Goal: Information Seeking & Learning: Learn about a topic

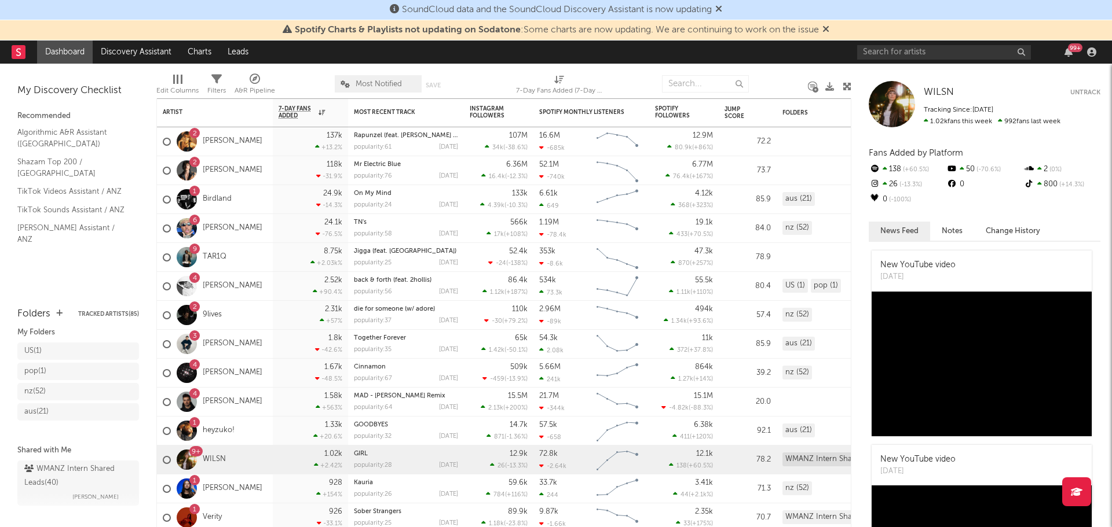
scroll to position [37, 0]
click at [65, 457] on div "WMANZ Intern Shared Leads ( 40 )" at bounding box center [76, 464] width 105 height 28
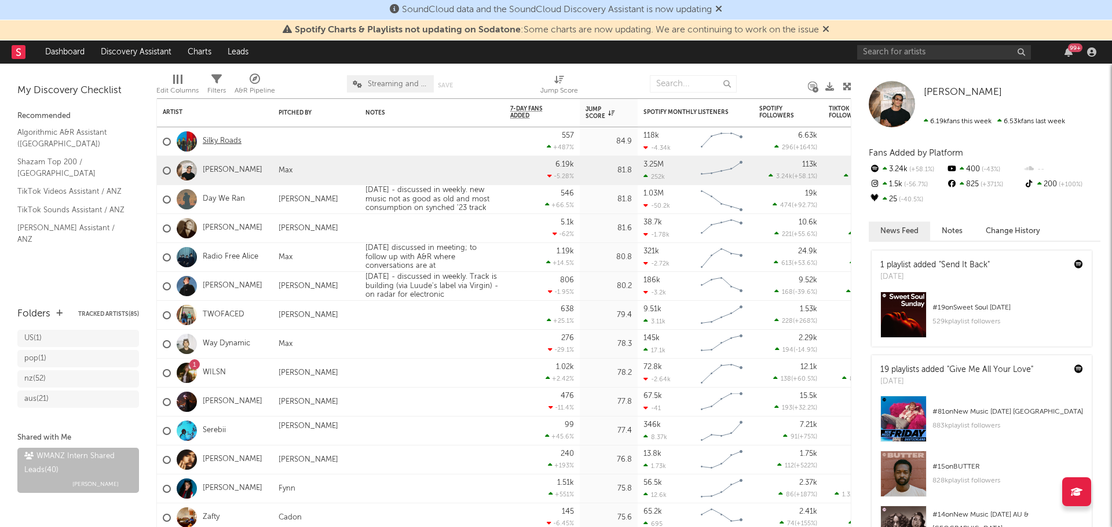
click at [218, 142] on link "Silky Roads" at bounding box center [222, 142] width 39 height 10
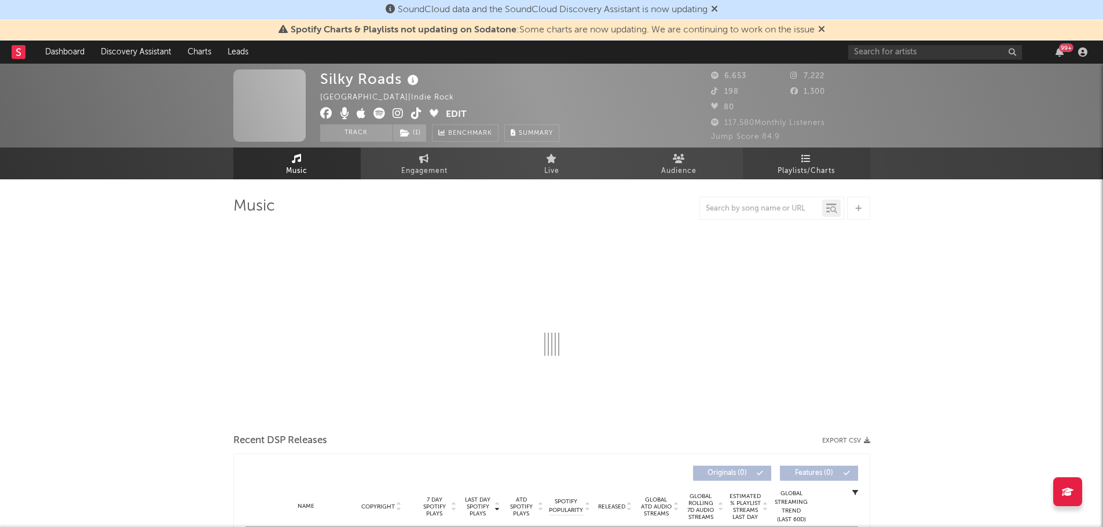
select select "6m"
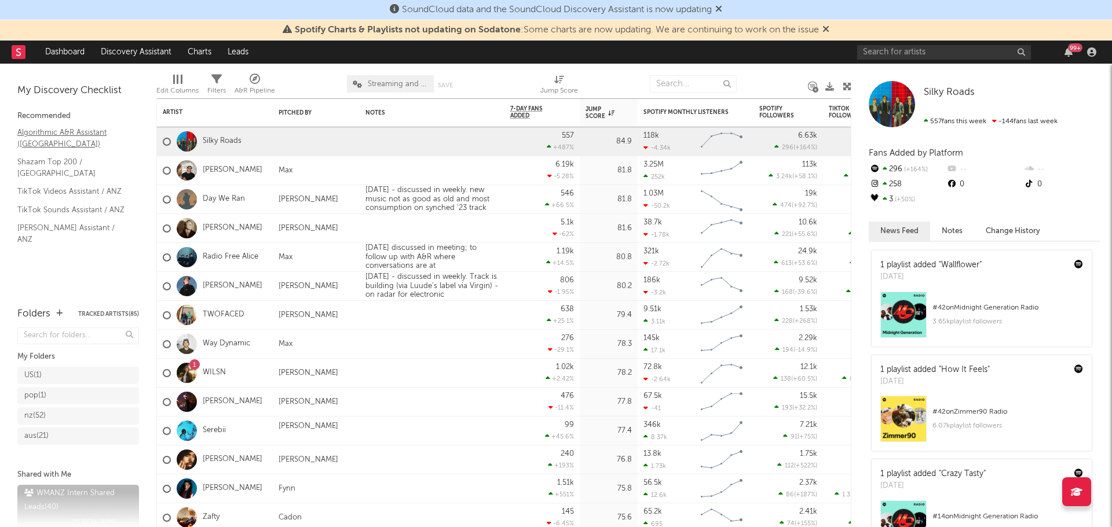
click at [51, 142] on link "Algorithmic A&R Assistant ([GEOGRAPHIC_DATA])" at bounding box center [72, 138] width 110 height 24
click at [146, 56] on link "Discovery Assistant" at bounding box center [136, 52] width 87 height 23
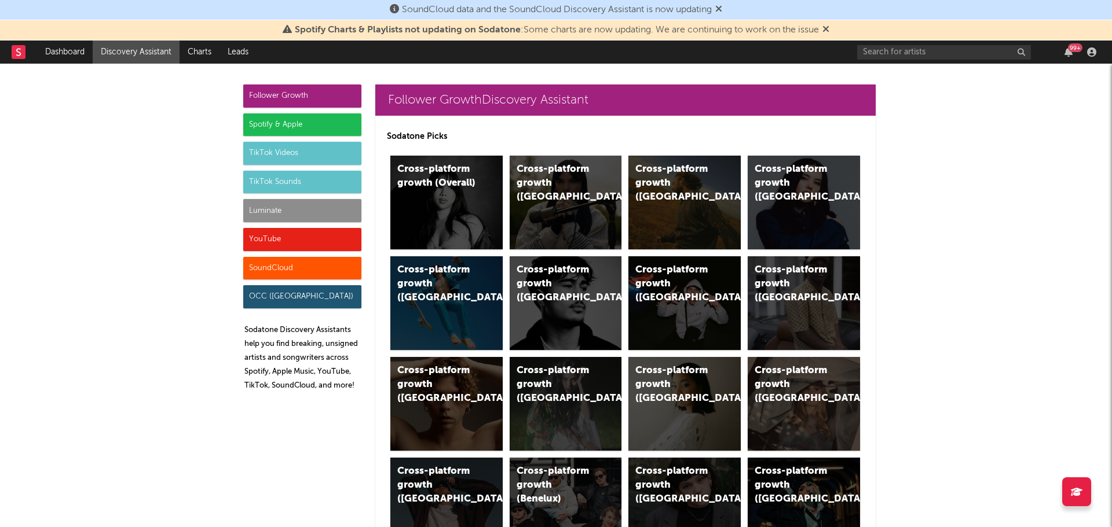
click at [287, 124] on div "Spotify & Apple" at bounding box center [302, 124] width 118 height 23
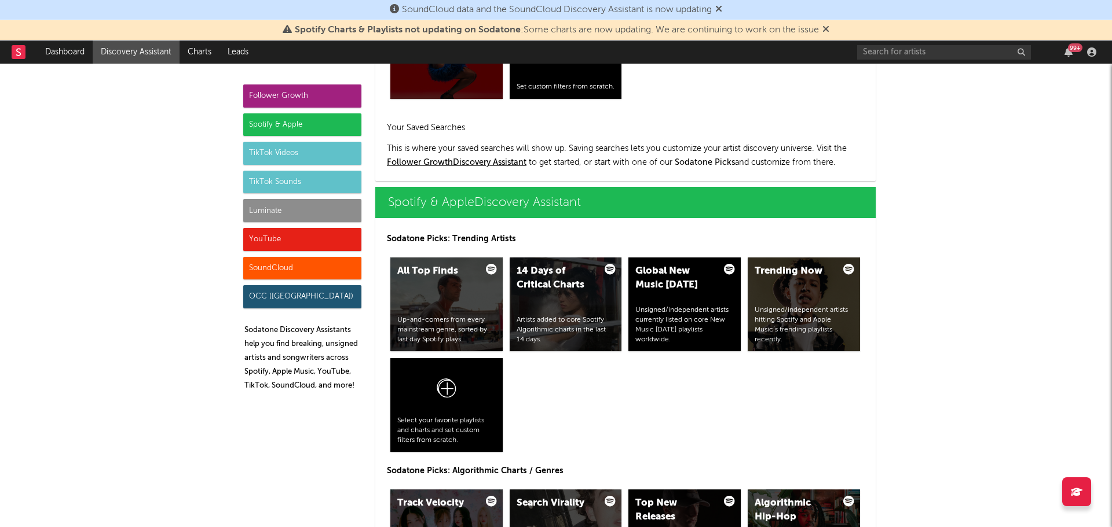
scroll to position [1157, 0]
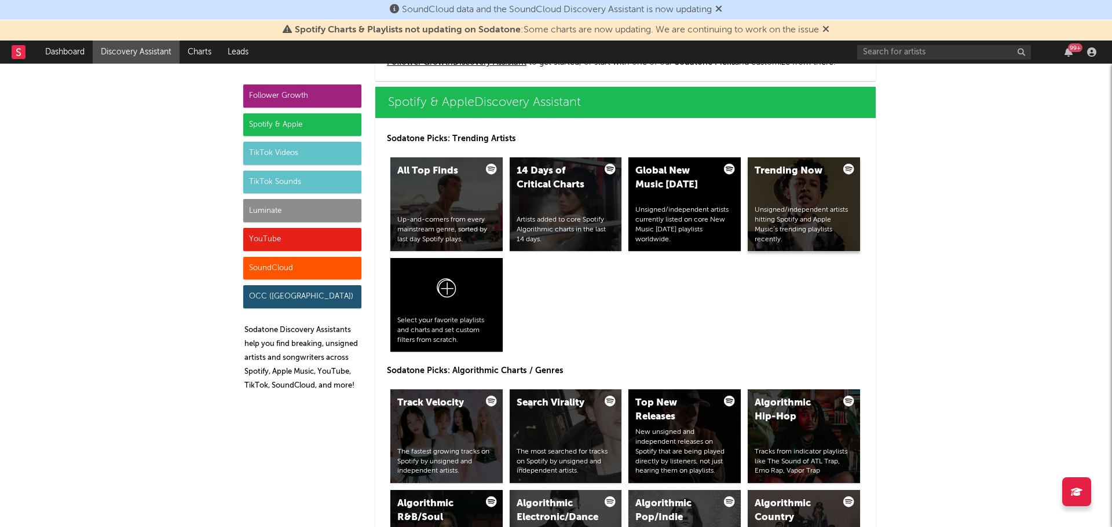
click at [848, 217] on div "Unsigned/independent artists hitting Spotify and Apple Music’s trending playlis…" at bounding box center [803, 225] width 98 height 39
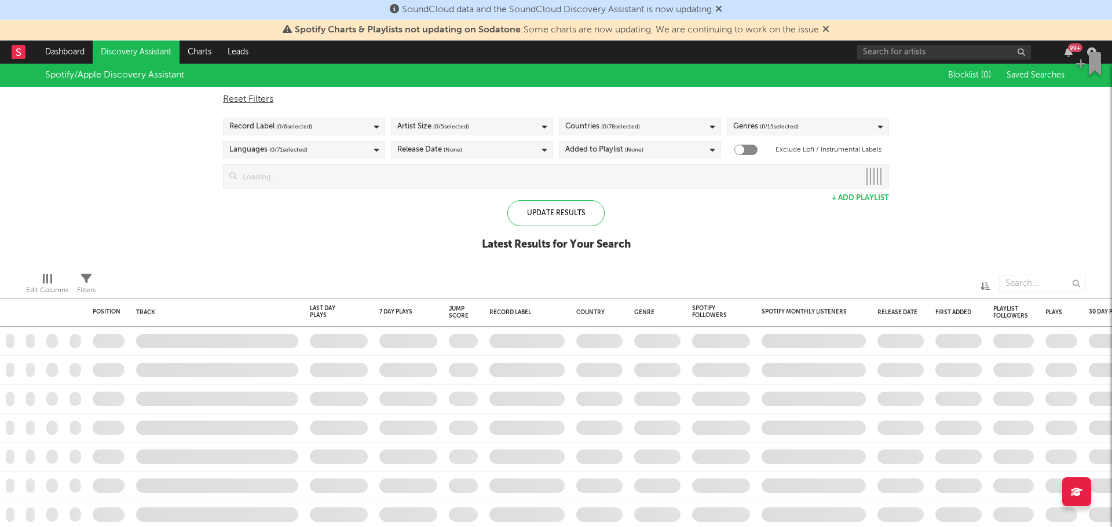
click at [358, 120] on div "Record Label ( 0 / 6 selected)" at bounding box center [304, 126] width 162 height 17
click at [298, 144] on button "Select All" at bounding box center [303, 144] width 149 height 13
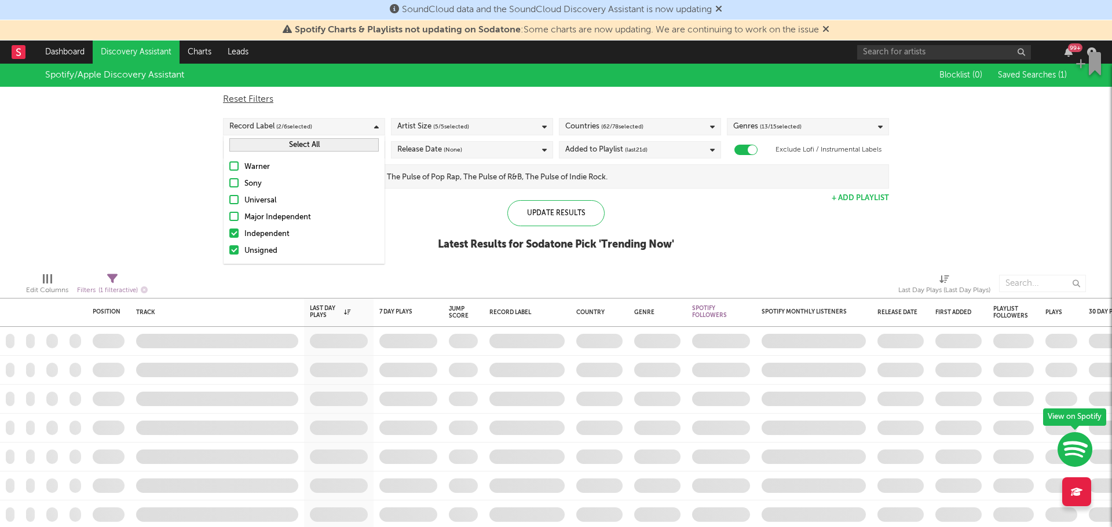
checkbox input "true"
click at [236, 161] on label "Warner" at bounding box center [303, 167] width 149 height 14
click at [229, 161] on input "Warner" at bounding box center [229, 167] width 0 height 14
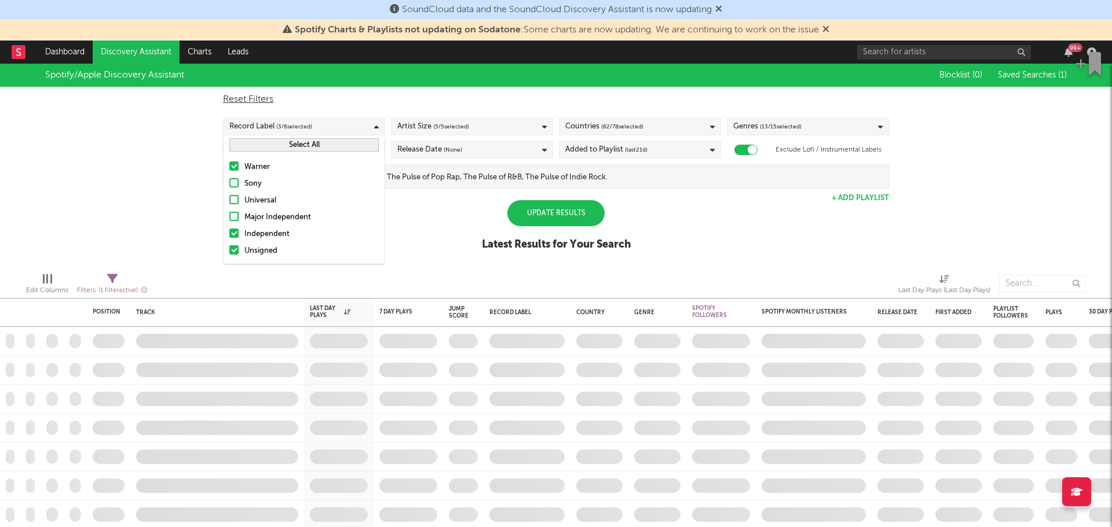
click at [234, 185] on div at bounding box center [233, 182] width 9 height 9
click at [229, 185] on input "Sony" at bounding box center [229, 184] width 0 height 14
click at [233, 201] on div at bounding box center [233, 199] width 9 height 9
click at [229, 201] on input "Universal" at bounding box center [229, 201] width 0 height 14
click at [232, 217] on div at bounding box center [233, 216] width 9 height 9
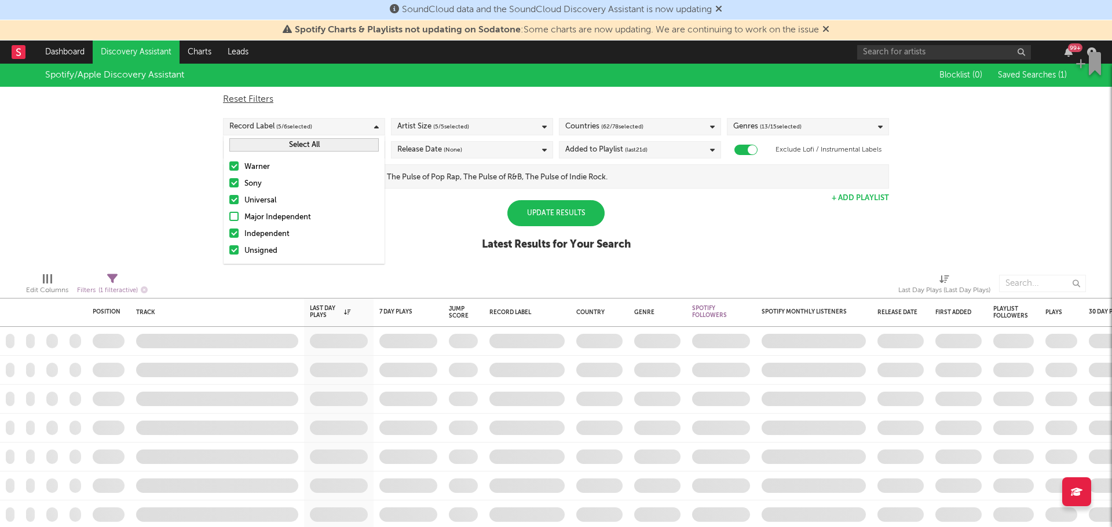
click at [229, 217] on input "Major Independent" at bounding box center [229, 218] width 0 height 14
click at [636, 129] on span "( 62 / 78 selected)" at bounding box center [622, 127] width 42 height 14
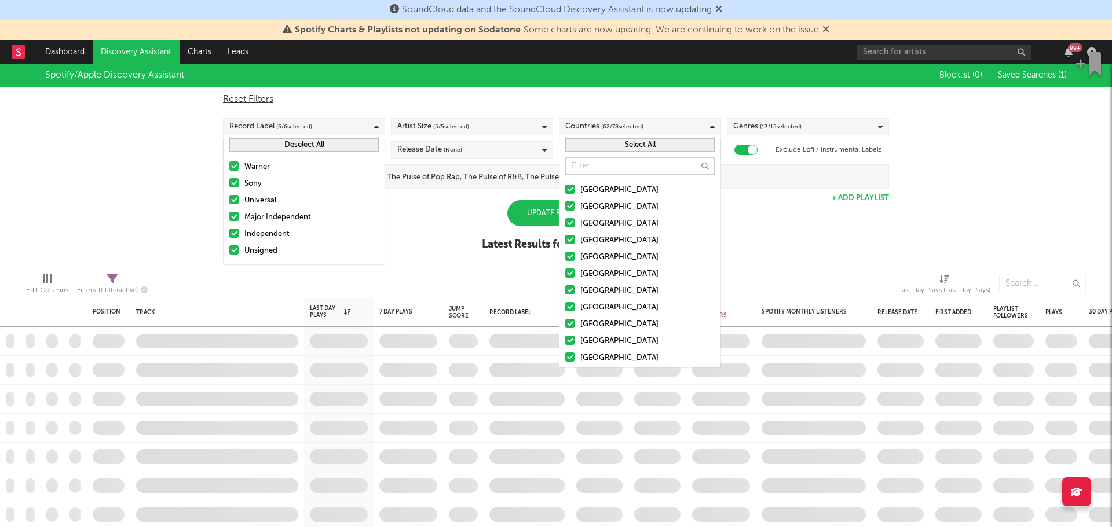
click at [574, 209] on label "[GEOGRAPHIC_DATA]" at bounding box center [639, 207] width 149 height 14
click at [565, 209] on input "[GEOGRAPHIC_DATA]" at bounding box center [565, 207] width 0 height 14
click at [574, 202] on div at bounding box center [569, 203] width 9 height 9
click at [565, 202] on input "[GEOGRAPHIC_DATA]" at bounding box center [565, 205] width 0 height 14
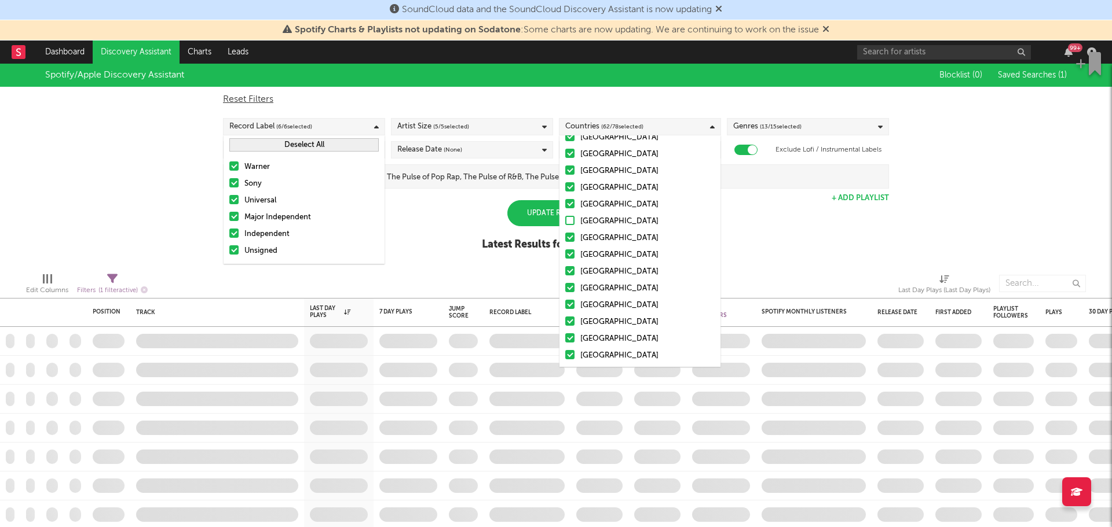
click at [574, 221] on div at bounding box center [569, 220] width 9 height 9
click at [565, 221] on input "[GEOGRAPHIC_DATA]" at bounding box center [565, 222] width 0 height 14
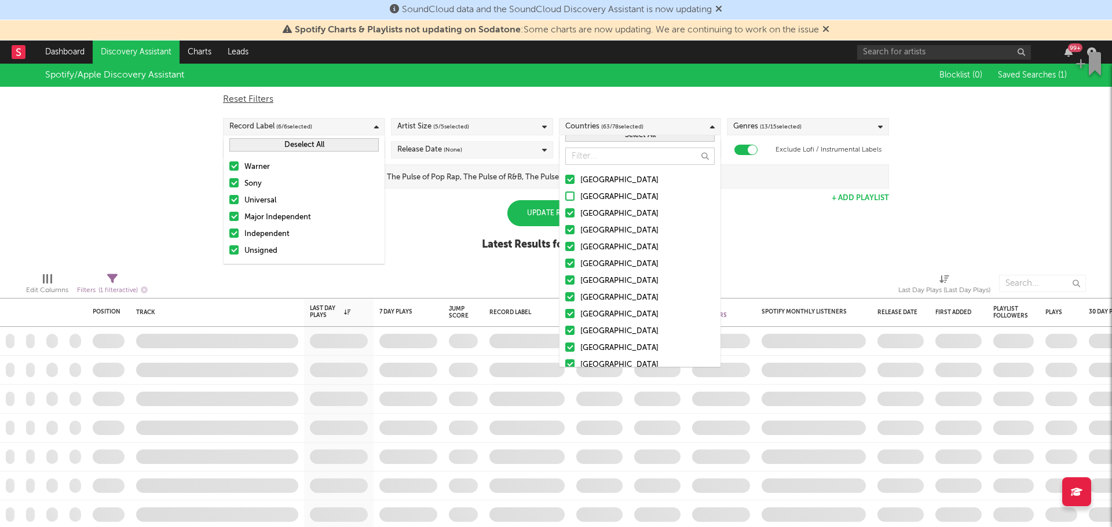
scroll to position [0, 0]
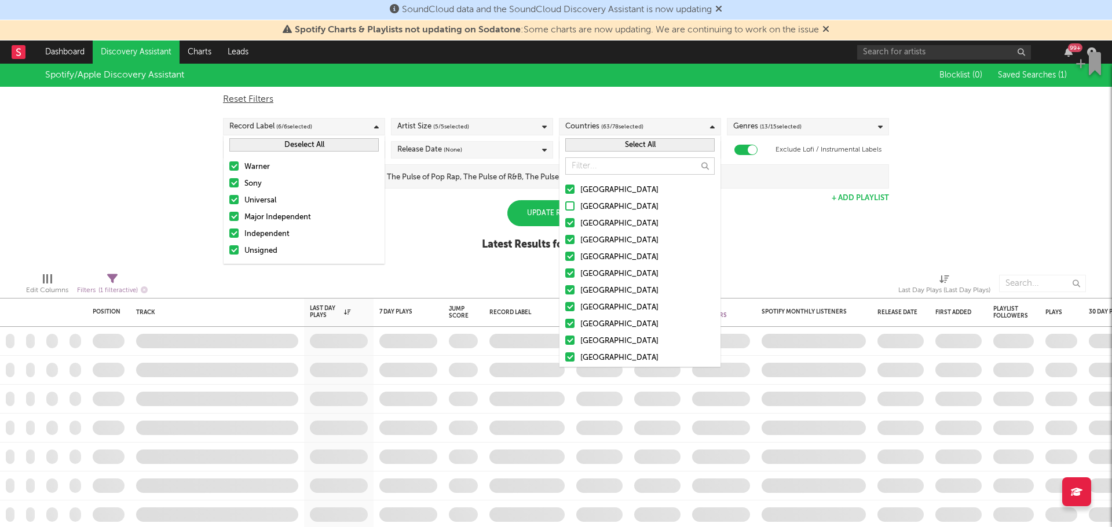
click at [623, 144] on button "Select All" at bounding box center [639, 144] width 149 height 13
click at [570, 203] on div at bounding box center [569, 205] width 9 height 9
click at [565, 203] on input "[GEOGRAPHIC_DATA]" at bounding box center [565, 207] width 0 height 14
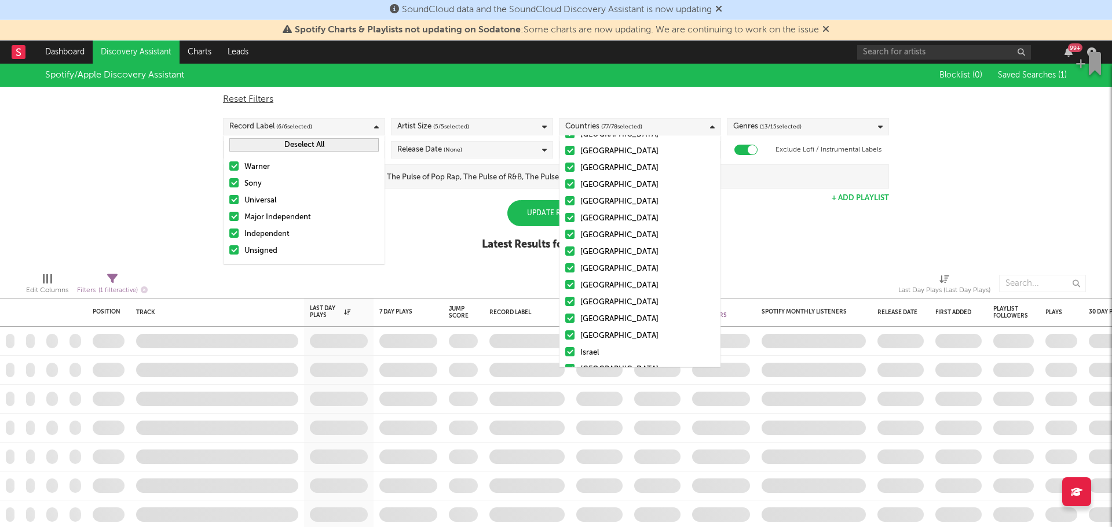
click at [571, 284] on div at bounding box center [569, 284] width 9 height 9
click at [565, 284] on input "[GEOGRAPHIC_DATA]" at bounding box center [565, 286] width 0 height 14
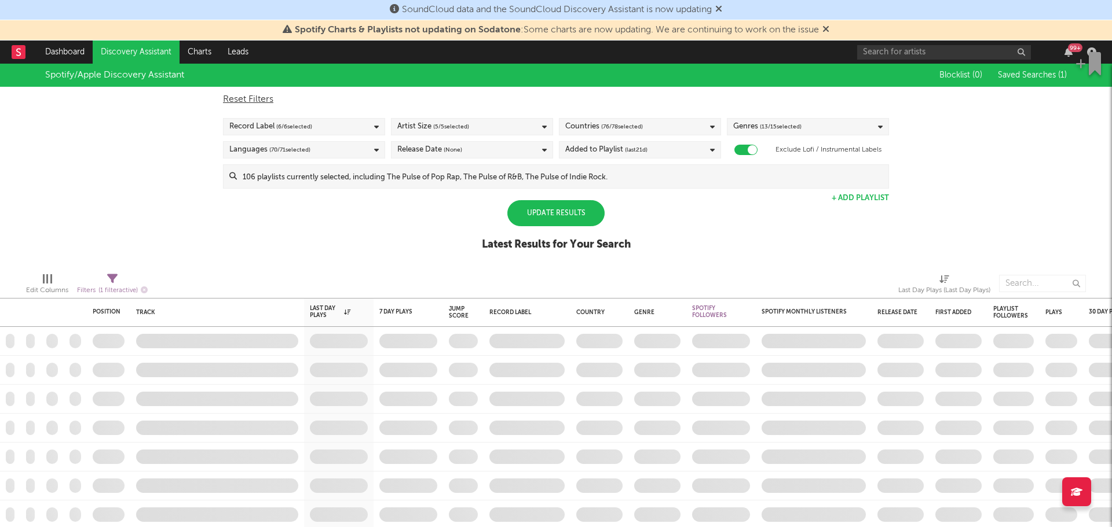
click at [444, 209] on div "Spotify/Apple Discovery Assistant Blocklist ( 0 ) Saved Searches ( 1 ) Reset Fi…" at bounding box center [556, 164] width 1112 height 200
drag, startPoint x: 577, startPoint y: 219, endPoint x: 595, endPoint y: 211, distance: 19.4
click at [574, 219] on div "Update Results" at bounding box center [555, 213] width 97 height 26
click at [525, 212] on div "Update Results" at bounding box center [555, 213] width 97 height 26
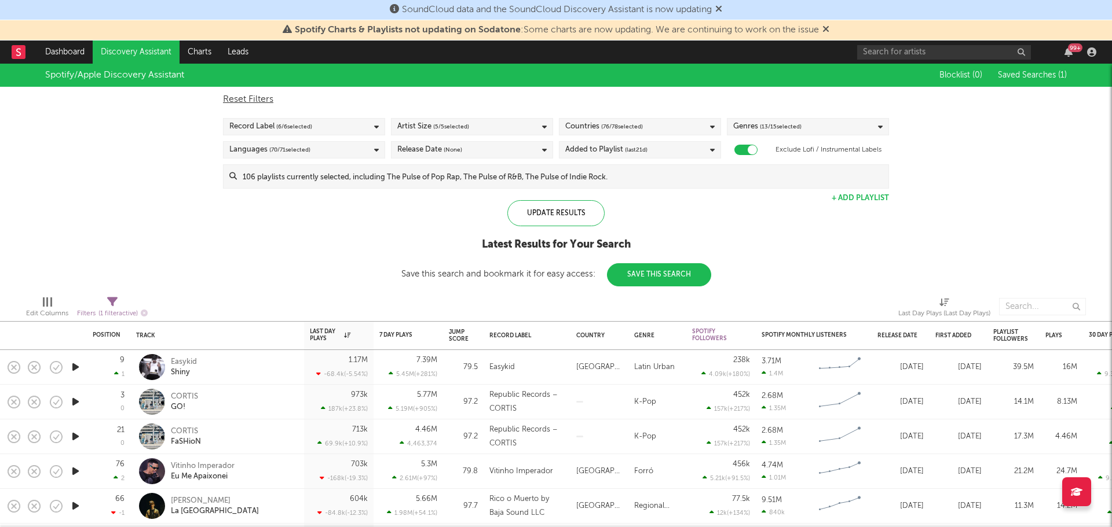
select select "max"
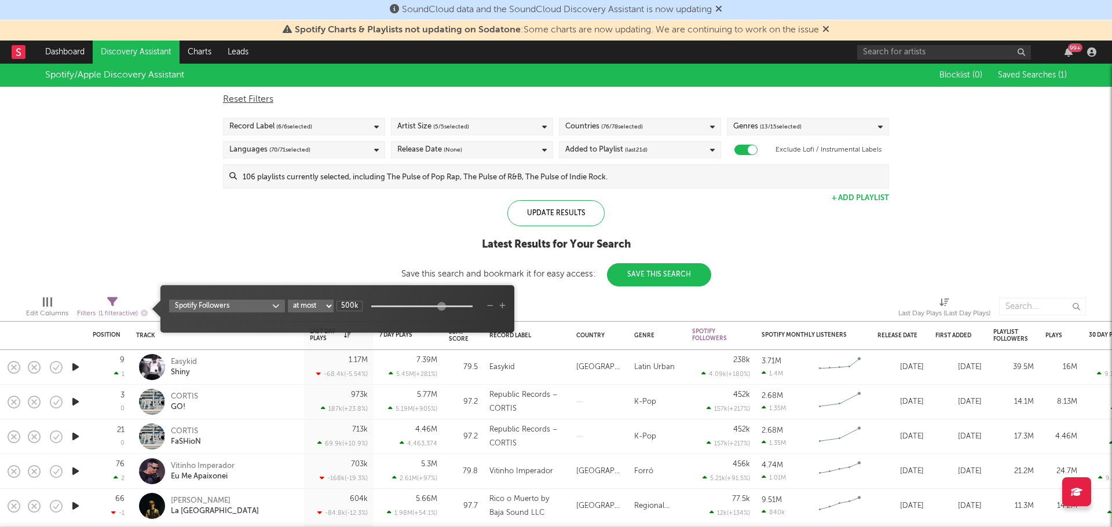
click at [110, 305] on icon at bounding box center [112, 302] width 10 height 10
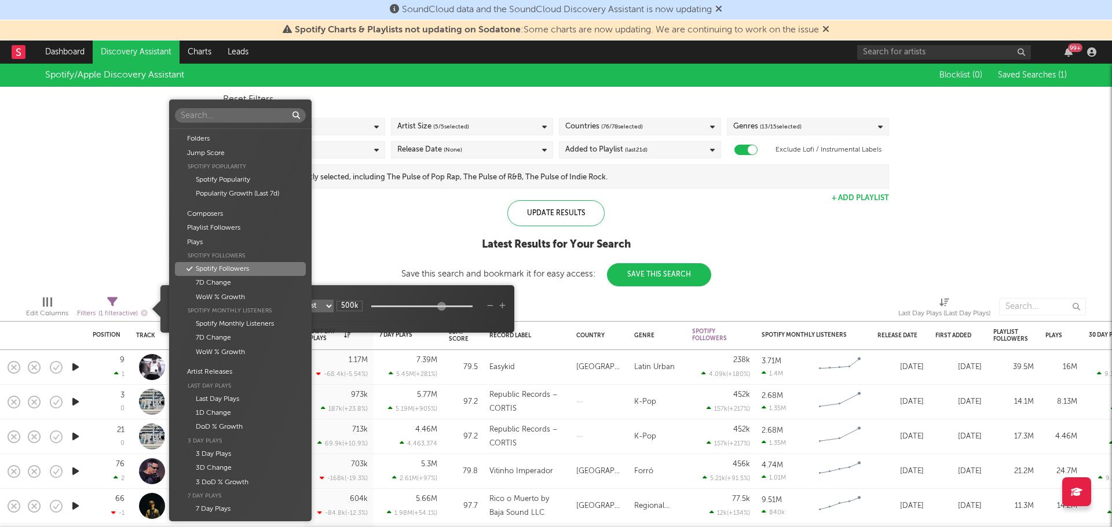
click at [255, 307] on body "SoundCloud data and the SoundCloud Discovery Assistant is now updating Spotify …" at bounding box center [556, 263] width 1112 height 527
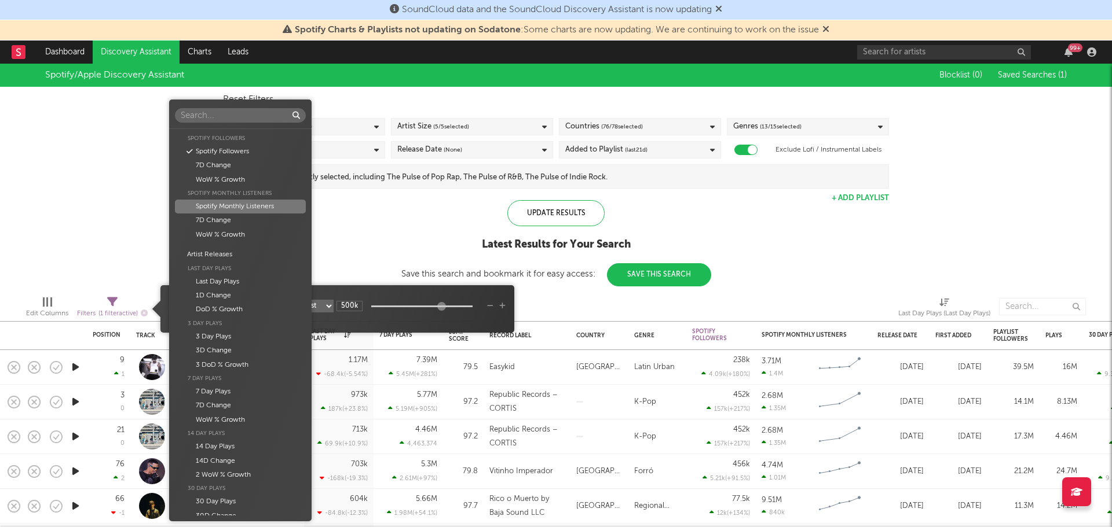
click at [241, 210] on div "Spotify Monthly Listeners" at bounding box center [240, 207] width 130 height 14
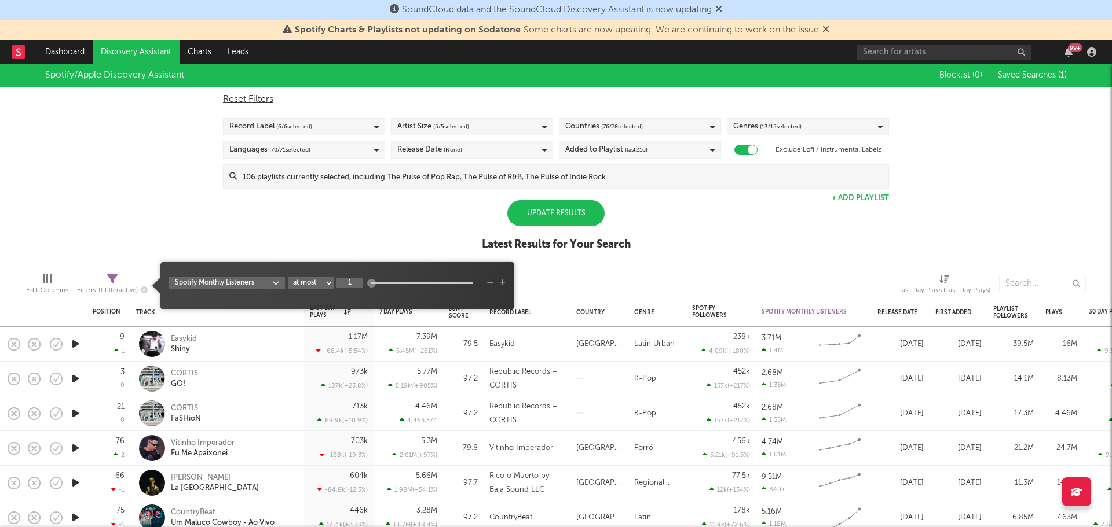
click at [353, 287] on input "1" at bounding box center [349, 283] width 26 height 10
type input "1M"
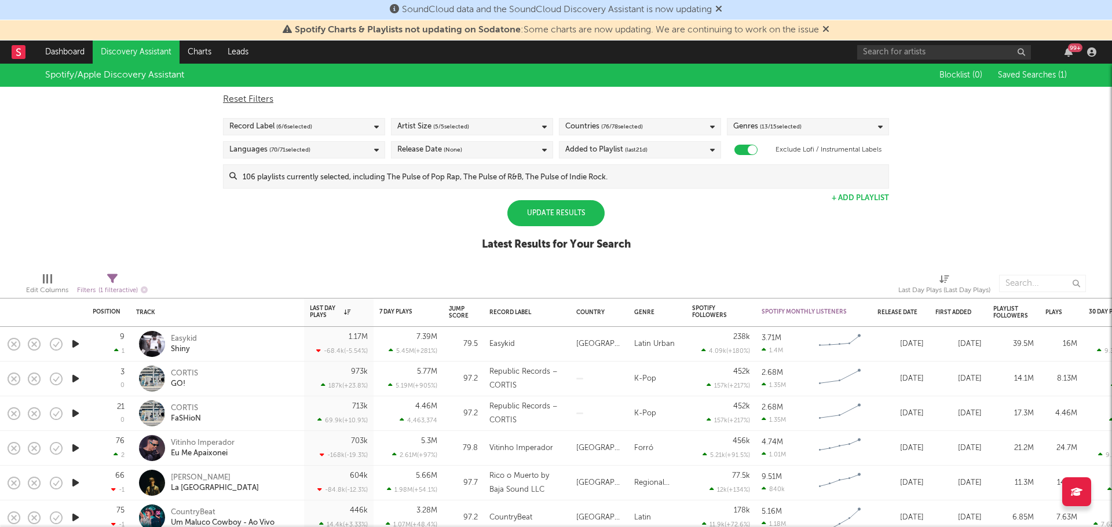
select select "max"
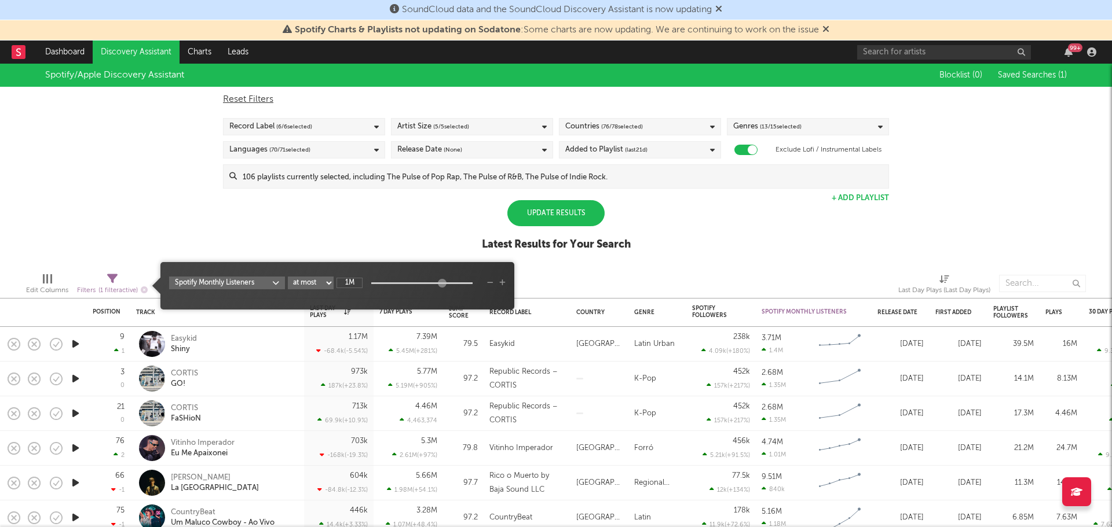
click at [115, 292] on span "( 1 filter active)" at bounding box center [117, 291] width 39 height 6
click at [502, 281] on icon "button" at bounding box center [502, 283] width 6 height 7
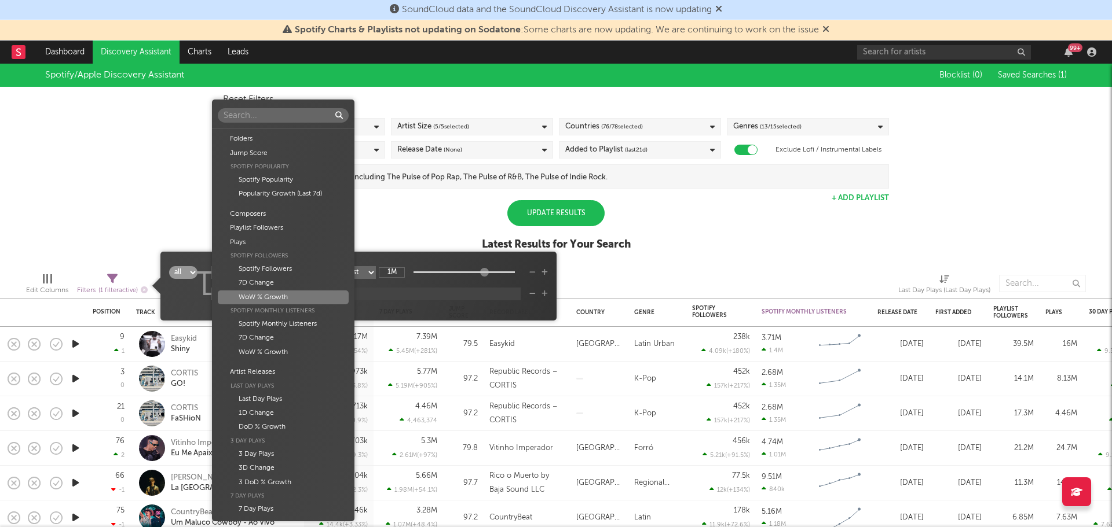
click at [291, 295] on body "SoundCloud data and the SoundCloud Discovery Assistant is now updating Spotify …" at bounding box center [556, 263] width 1112 height 527
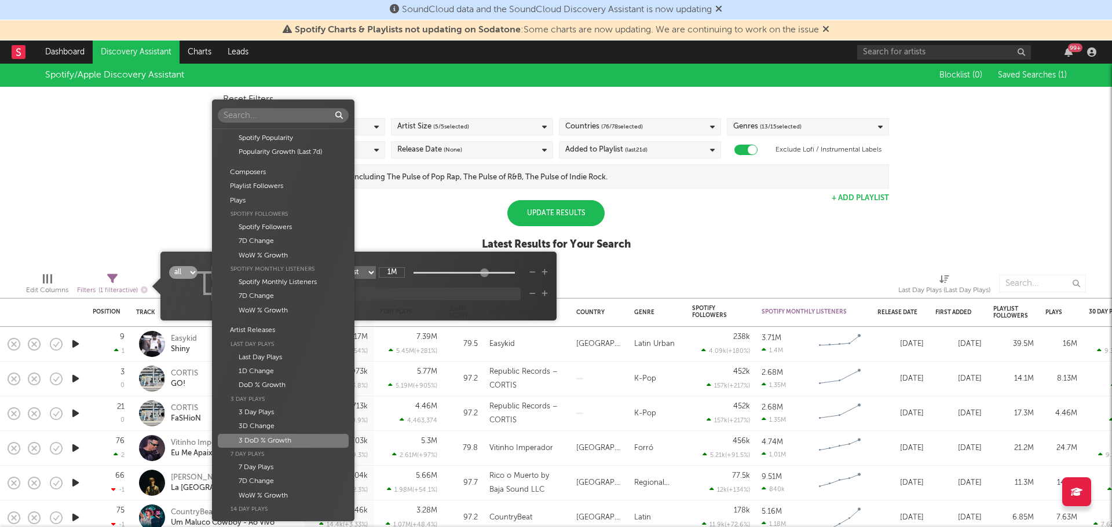
scroll to position [58, 0]
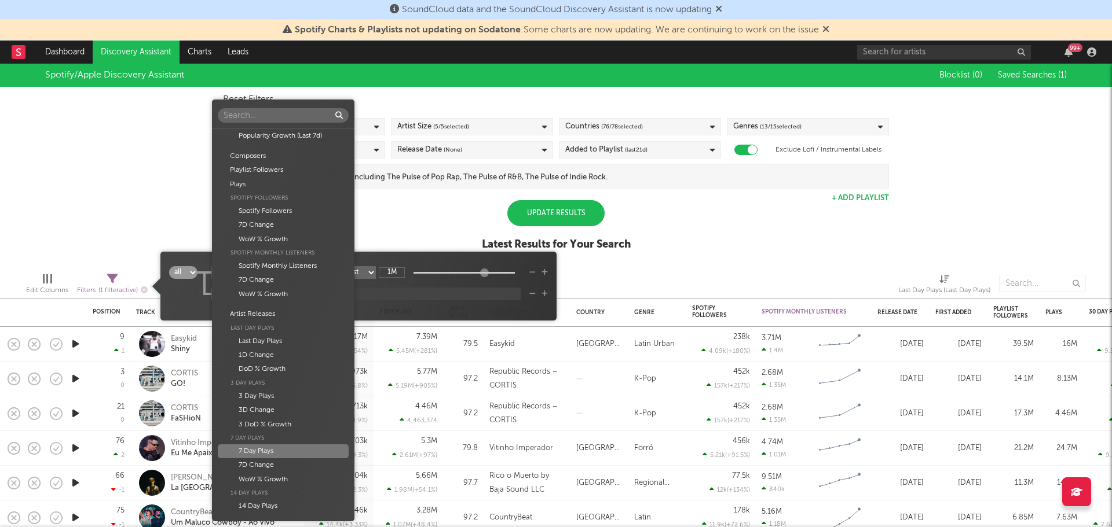
click at [263, 456] on div "7 Day Plays" at bounding box center [283, 452] width 130 height 14
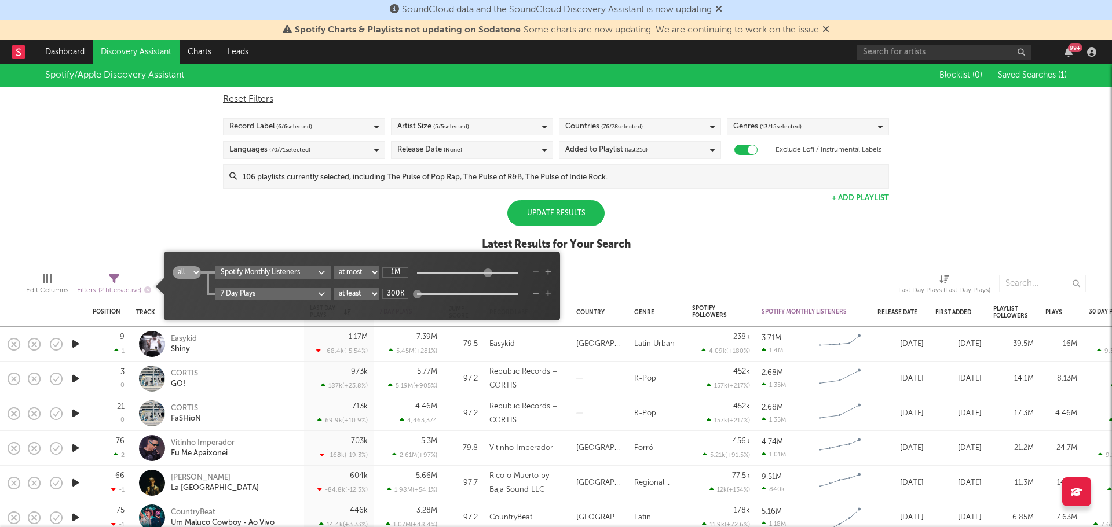
type input "300k"
click at [541, 205] on div "Update Results" at bounding box center [555, 213] width 97 height 26
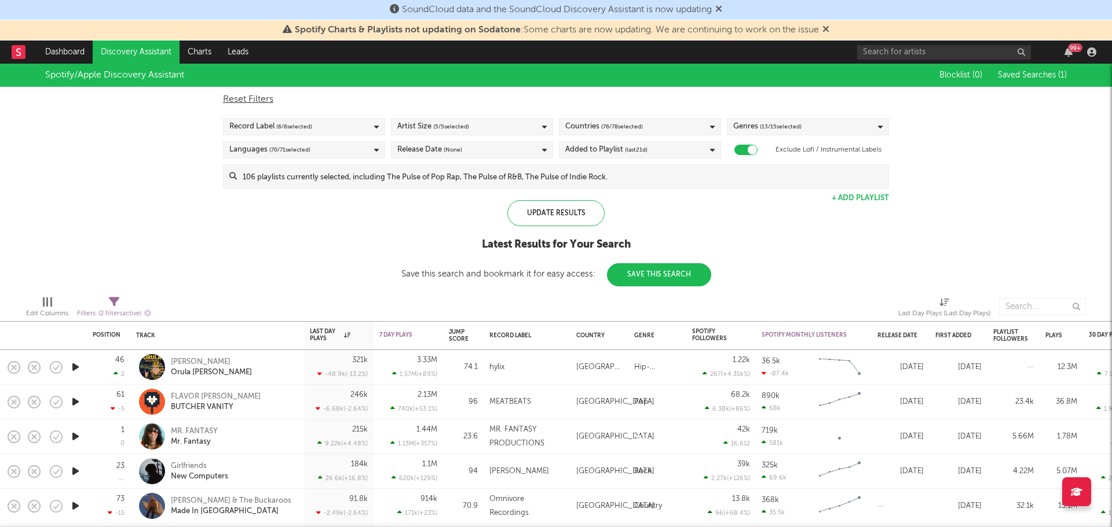
click at [501, 149] on div "Release Date (None)" at bounding box center [472, 149] width 162 height 17
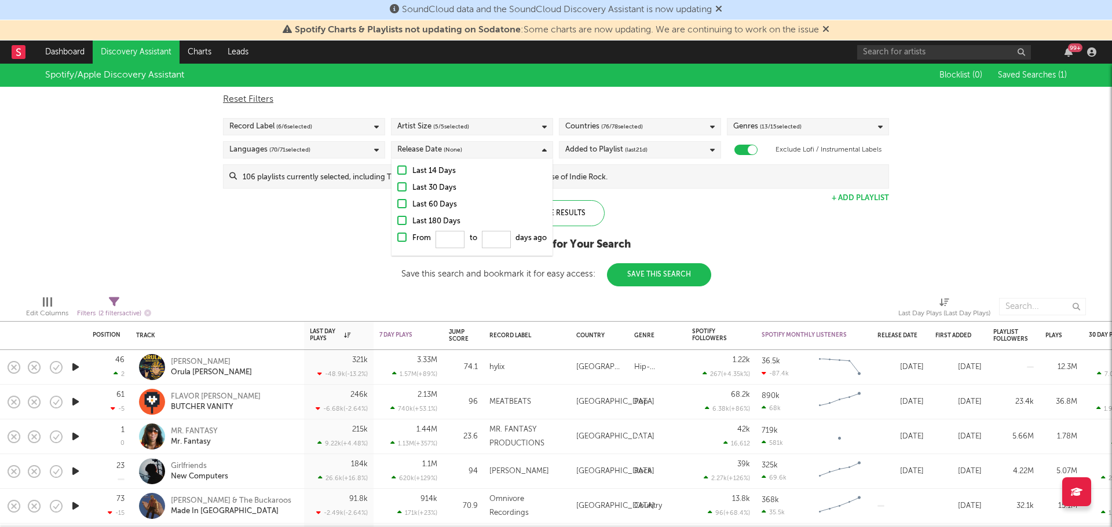
click at [406, 169] on div at bounding box center [401, 170] width 9 height 9
click at [397, 169] on input "Last 14 Days" at bounding box center [397, 171] width 0 height 14
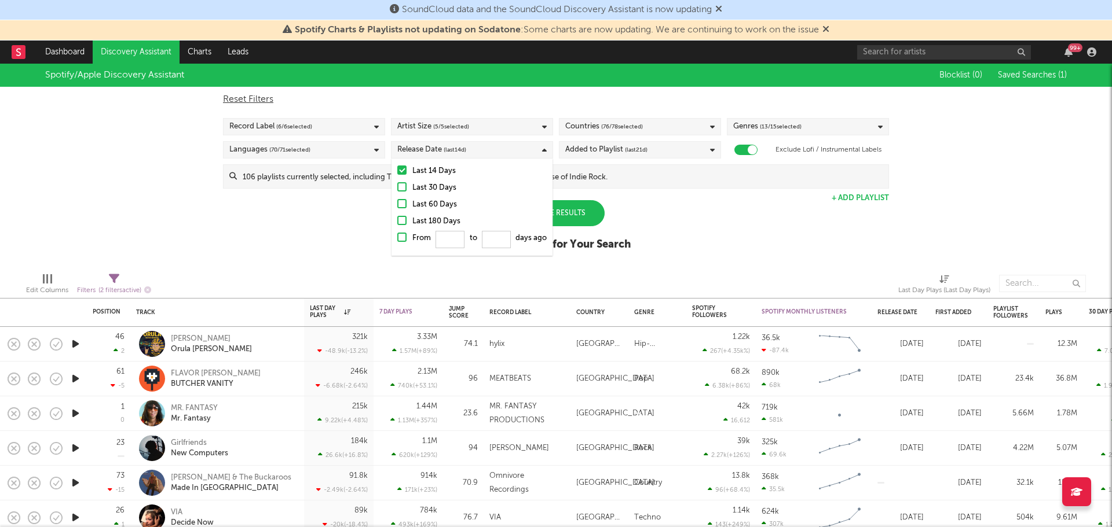
click at [567, 211] on div "Update Results" at bounding box center [555, 213] width 97 height 26
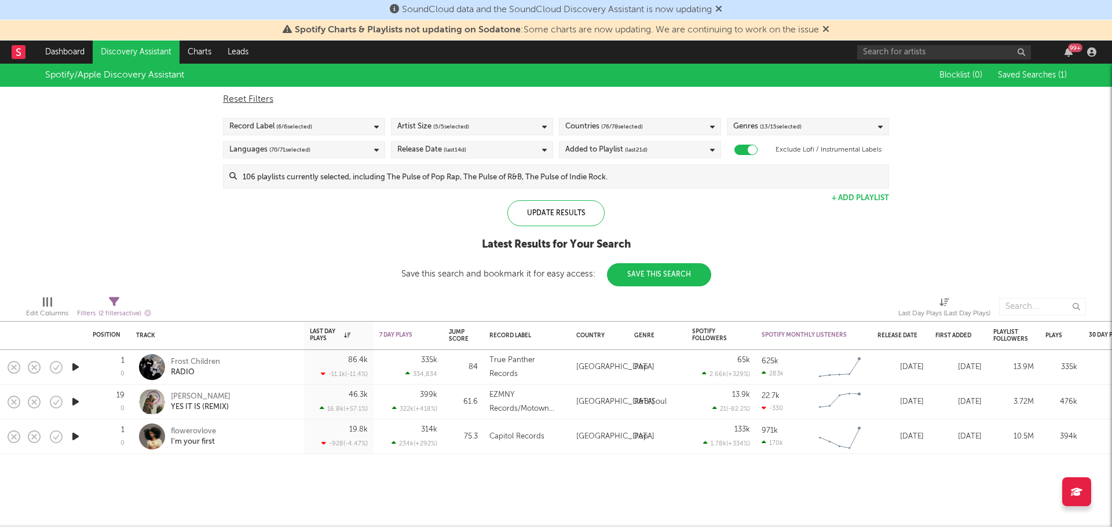
click at [75, 367] on icon "button" at bounding box center [75, 367] width 12 height 14
click at [397, 513] on div at bounding box center [207, 513] width 414 height 29
drag, startPoint x: 391, startPoint y: 509, endPoint x: 385, endPoint y: 509, distance: 6.4
click at [389, 510] on icon "button" at bounding box center [391, 512] width 6 height 9
click at [406, 339] on div "7 Day Plays" at bounding box center [408, 335] width 58 height 23
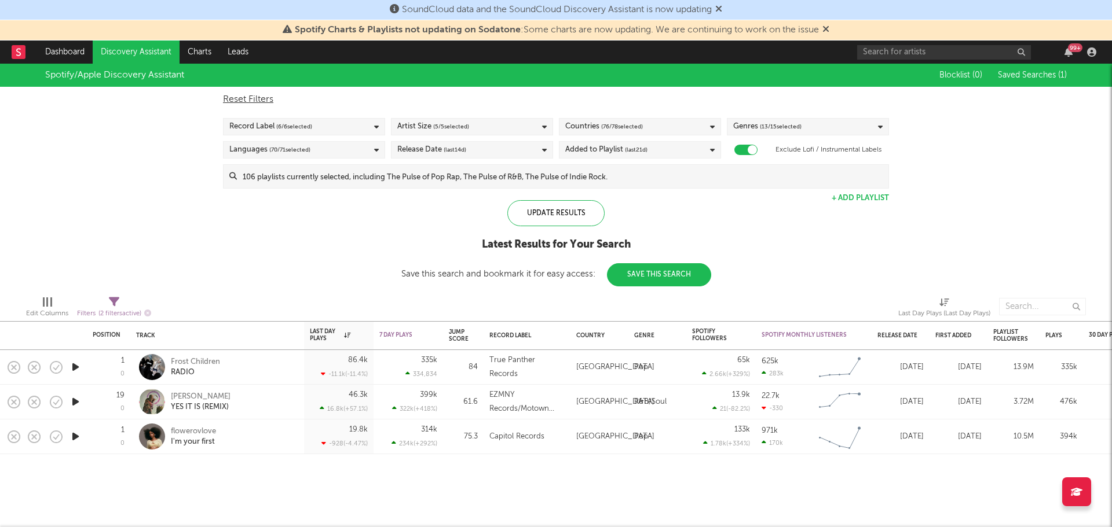
select select "max"
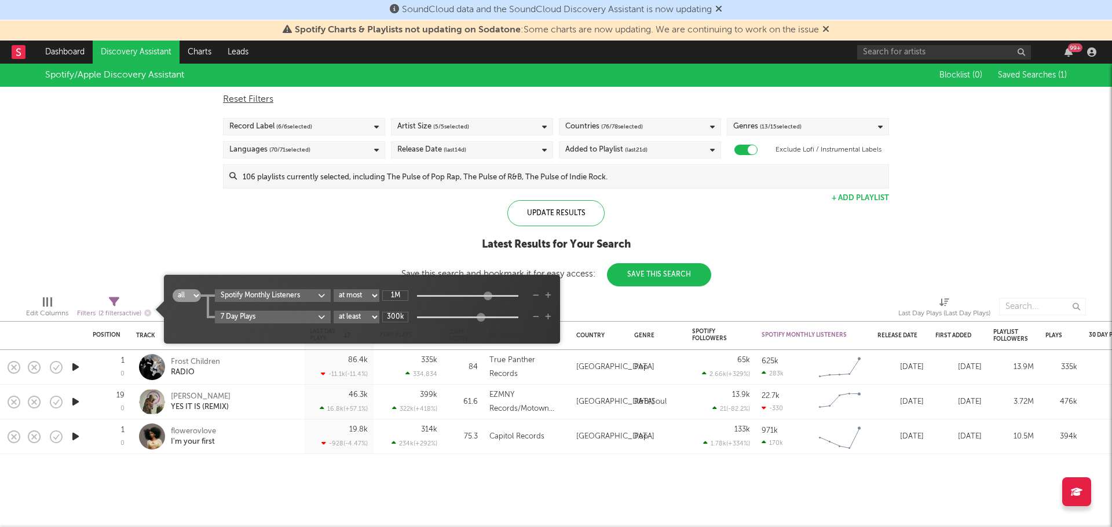
click at [125, 308] on div "Filters ( 2 filters active)" at bounding box center [114, 314] width 74 height 14
click at [364, 321] on select "at least at most between" at bounding box center [357, 317] width 46 height 13
click at [394, 317] on input "300k" at bounding box center [395, 317] width 26 height 10
click at [393, 317] on input "300k" at bounding box center [395, 317] width 26 height 10
type input "500k"
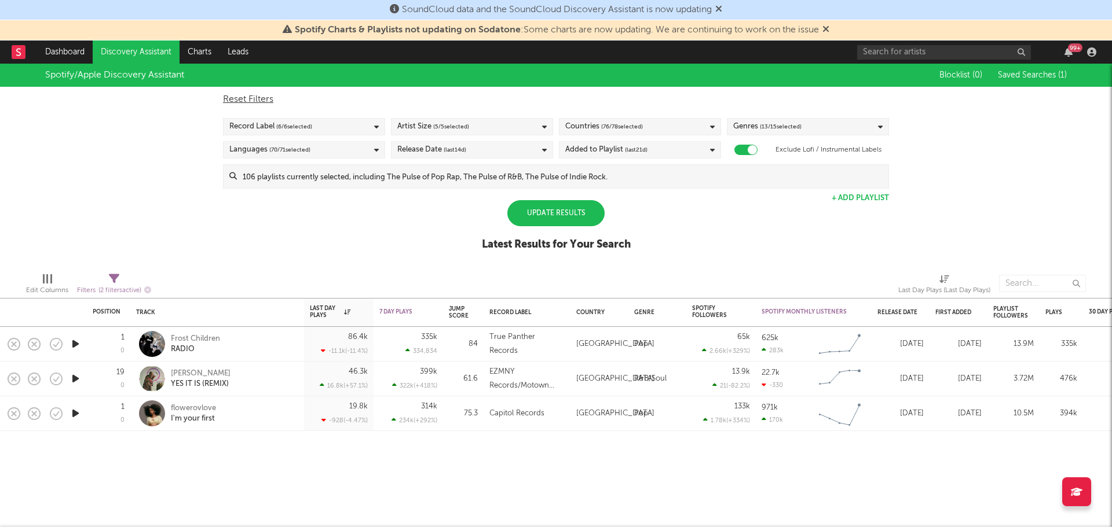
click at [560, 201] on div "Update Results" at bounding box center [555, 213] width 97 height 26
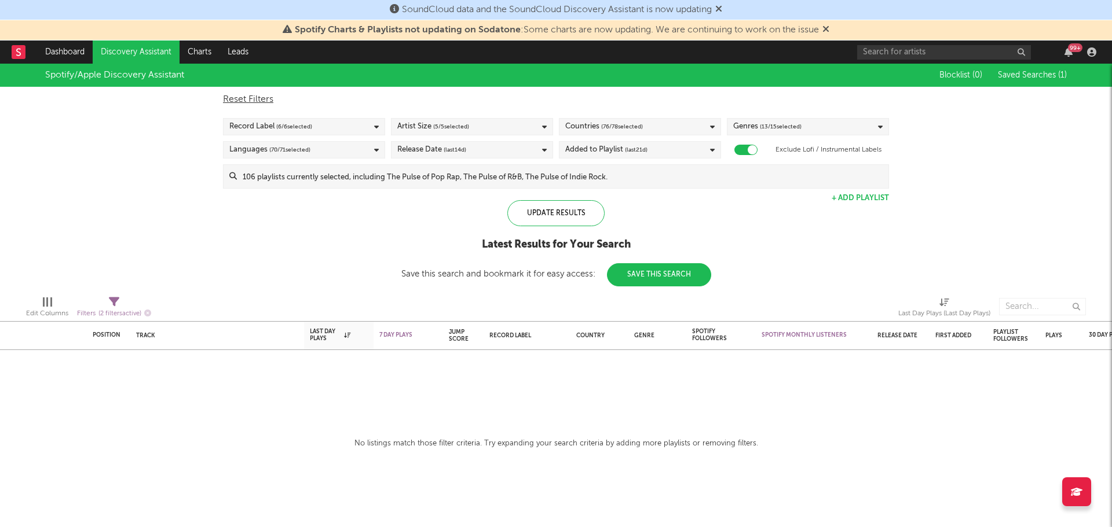
click at [130, 50] on link "Discovery Assistant" at bounding box center [136, 52] width 87 height 23
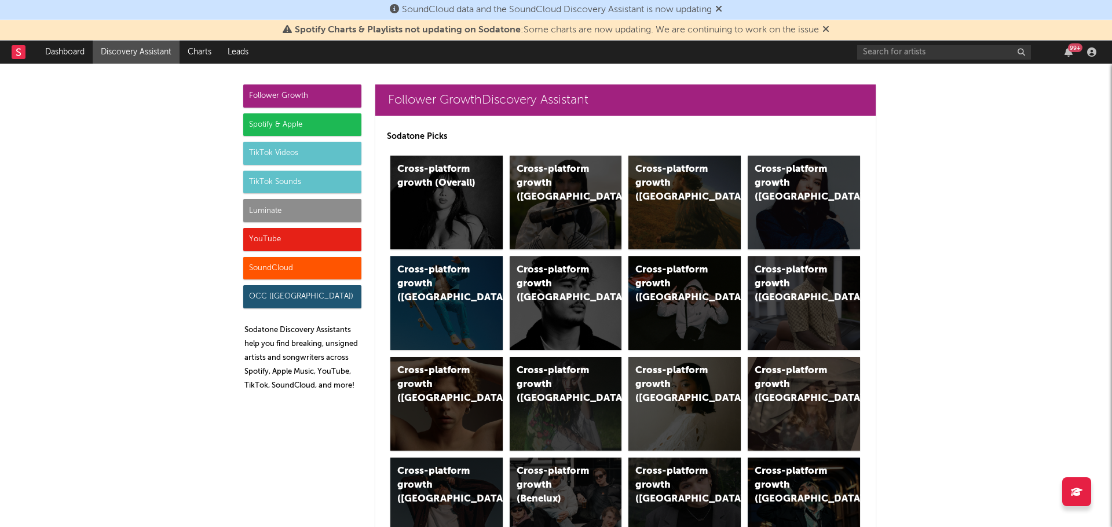
click at [295, 129] on div "Spotify & Apple" at bounding box center [302, 124] width 118 height 23
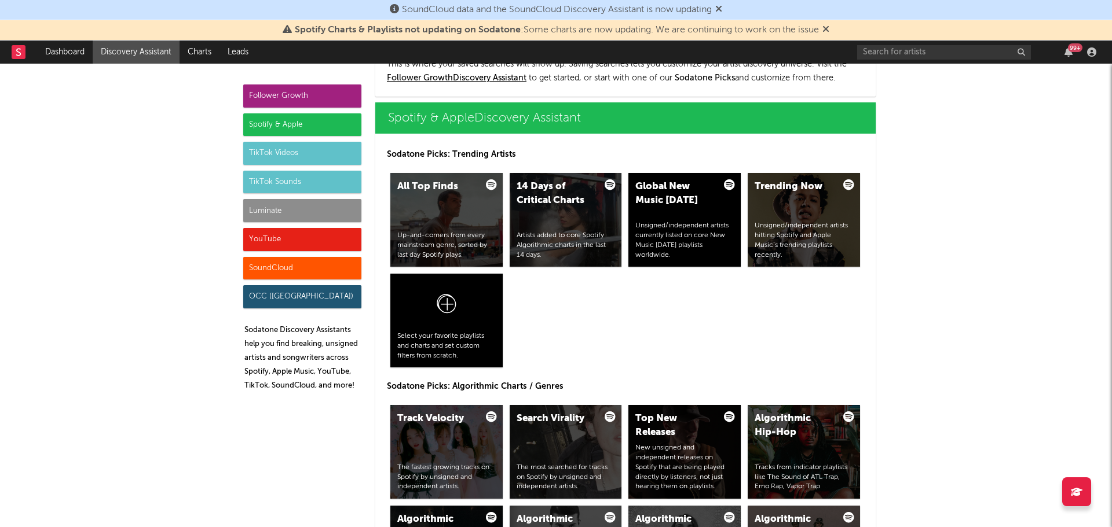
scroll to position [1157, 0]
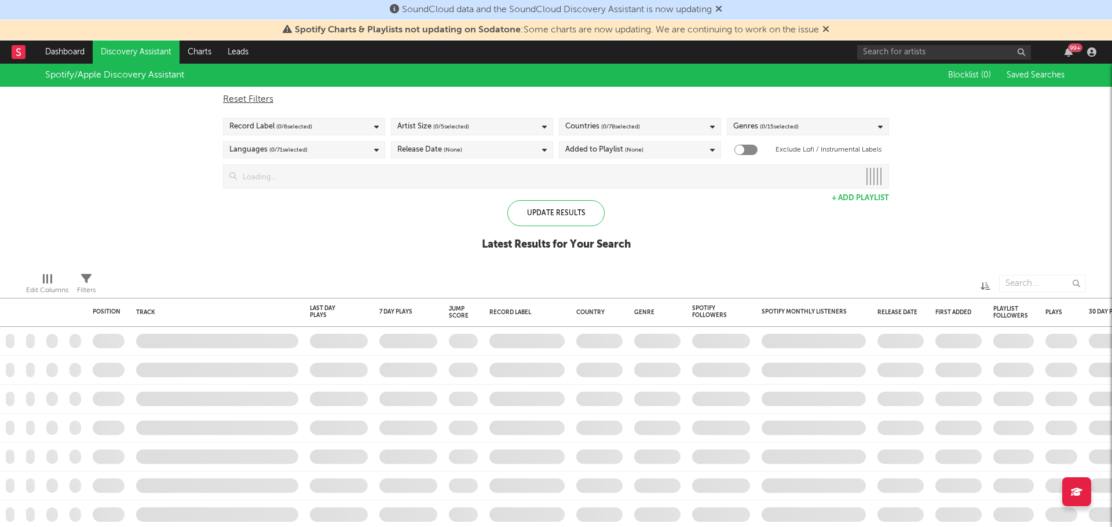
click at [305, 131] on span "( 0 / 6 selected)" at bounding box center [294, 127] width 36 height 14
click at [309, 142] on button "Select All" at bounding box center [303, 144] width 149 height 13
click at [973, 237] on div "Spotify/Apple Discovery Assistant Blocklist ( 0 ) Saved Searches Reset Filters …" at bounding box center [556, 164] width 1112 height 200
click at [923, 49] on input "text" at bounding box center [944, 52] width 174 height 14
click at [312, 123] on span "( 0 / 6 selected)" at bounding box center [294, 127] width 36 height 14
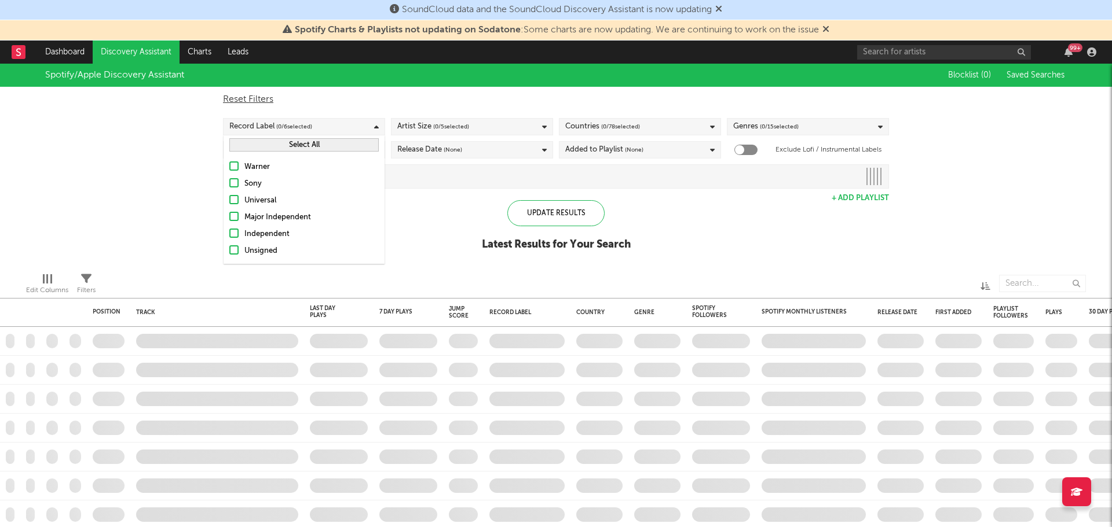
click at [290, 145] on button "Select All" at bounding box center [303, 144] width 149 height 13
click at [238, 238] on label "Independent" at bounding box center [303, 235] width 149 height 14
click at [229, 238] on input "Independent" at bounding box center [229, 235] width 0 height 14
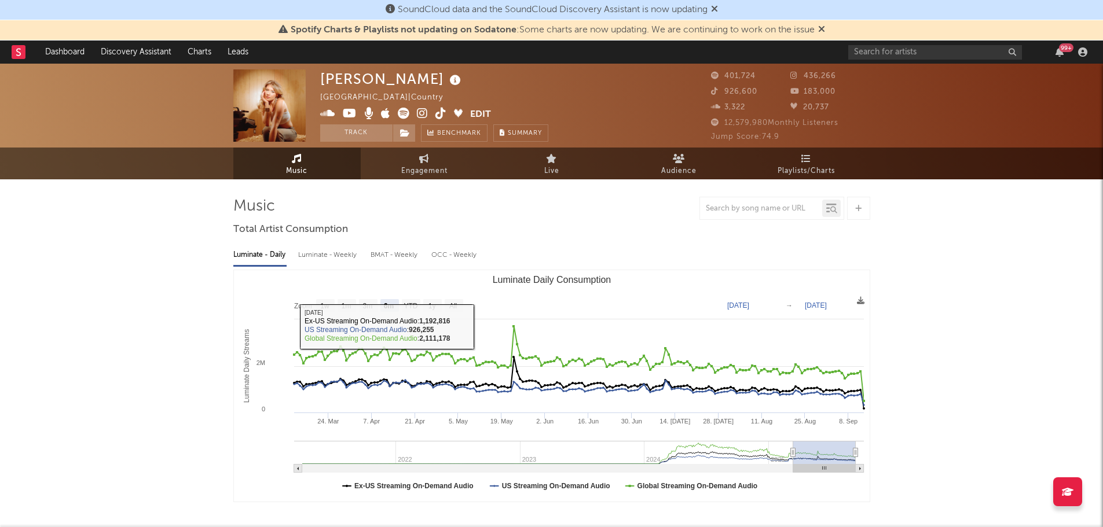
select select "6m"
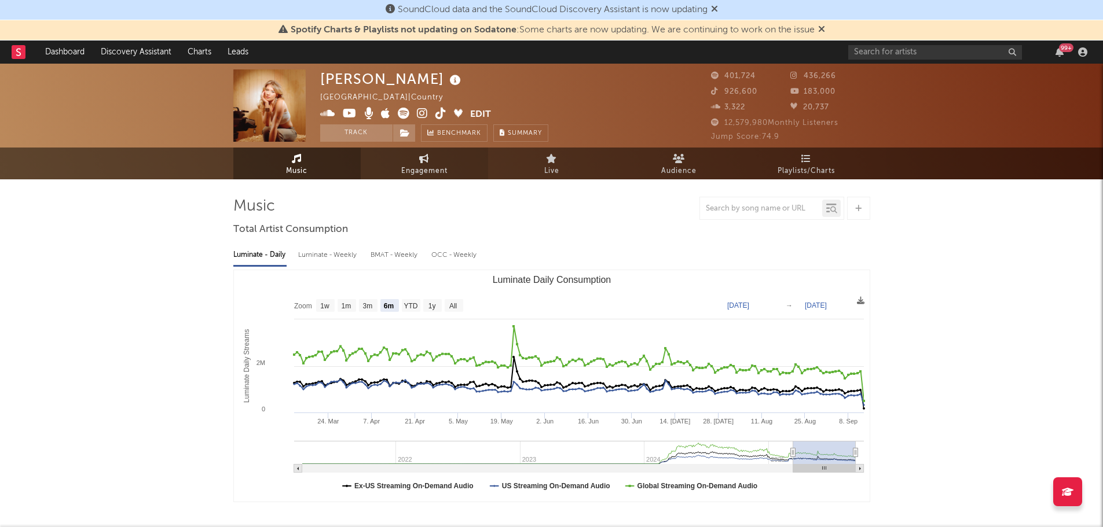
click at [383, 162] on link "Engagement" at bounding box center [424, 164] width 127 height 32
select select "1w"
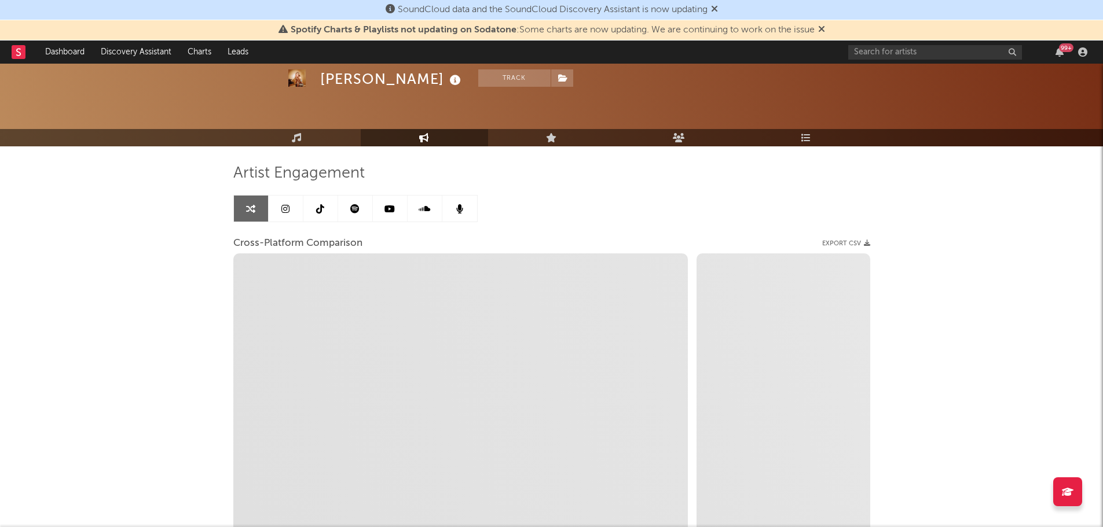
scroll to position [28, 0]
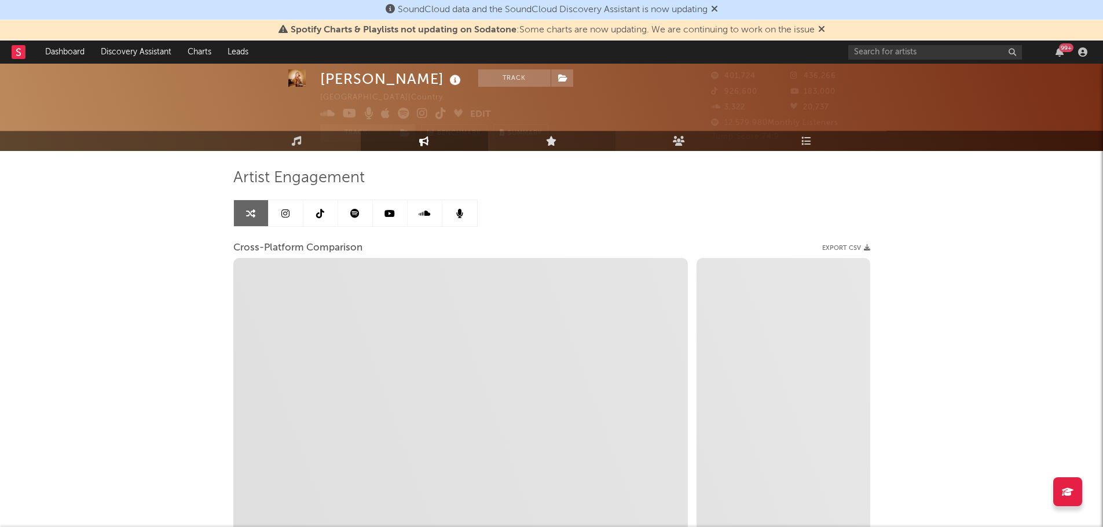
click at [580, 142] on link "Live" at bounding box center [551, 141] width 127 height 20
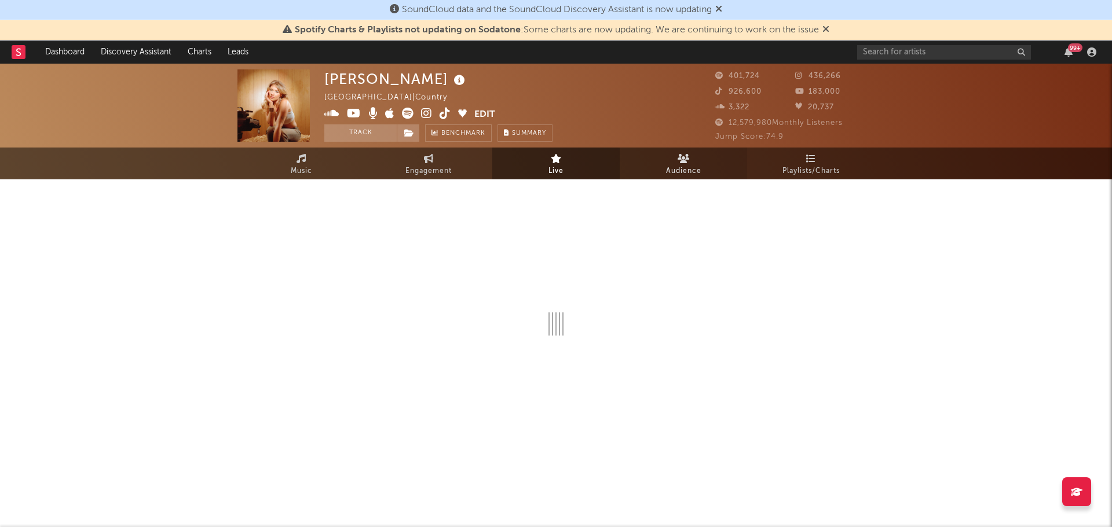
click at [716, 167] on link "Audience" at bounding box center [683, 164] width 127 height 32
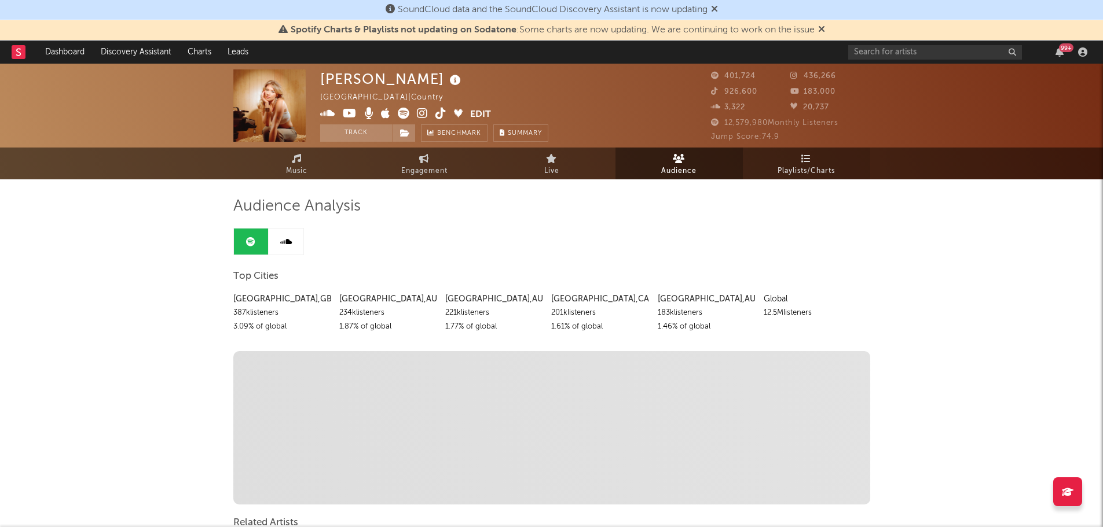
click at [786, 166] on span "Playlists/Charts" at bounding box center [806, 171] width 57 height 14
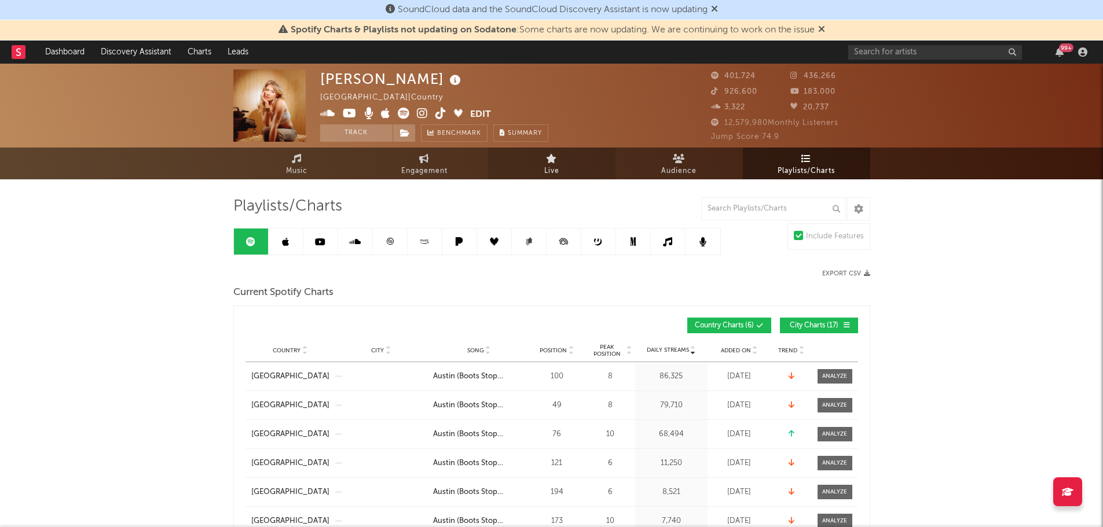
click at [555, 163] on icon at bounding box center [551, 158] width 11 height 9
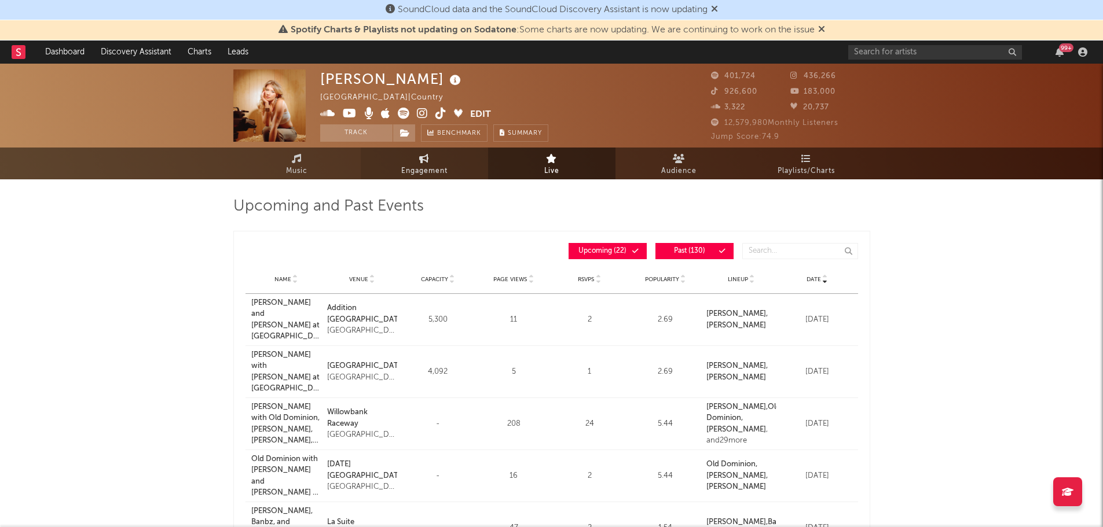
click at [433, 171] on span "Engagement" at bounding box center [424, 171] width 46 height 14
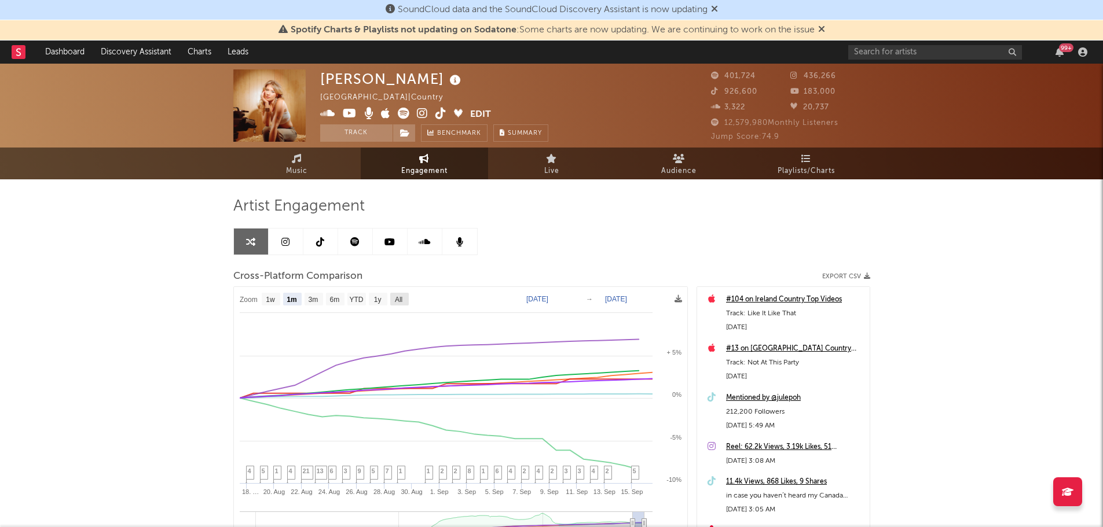
click at [402, 301] on text "All" at bounding box center [398, 300] width 8 height 8
select select "All"
type input "2022-12-11"
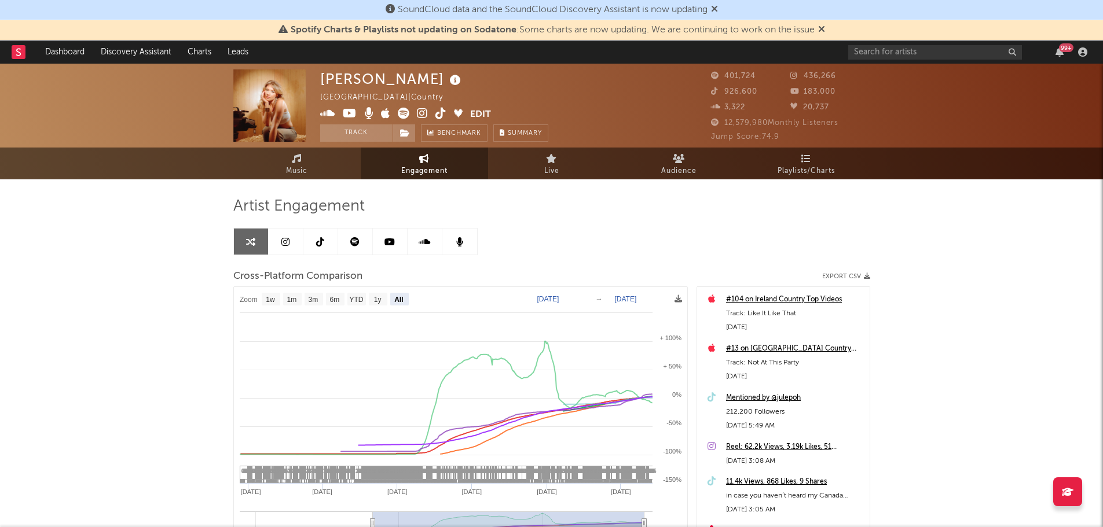
select select "All"
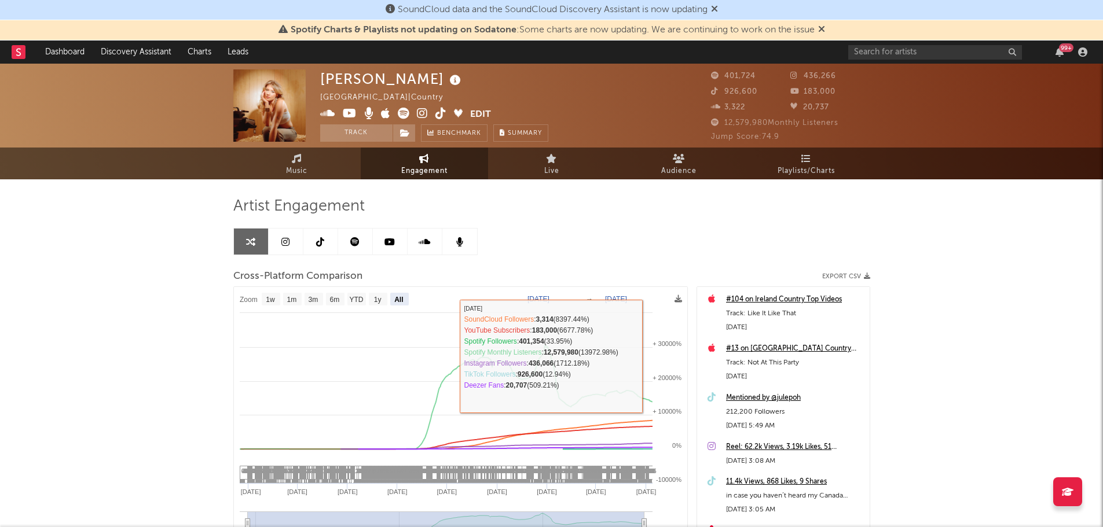
scroll to position [58, 0]
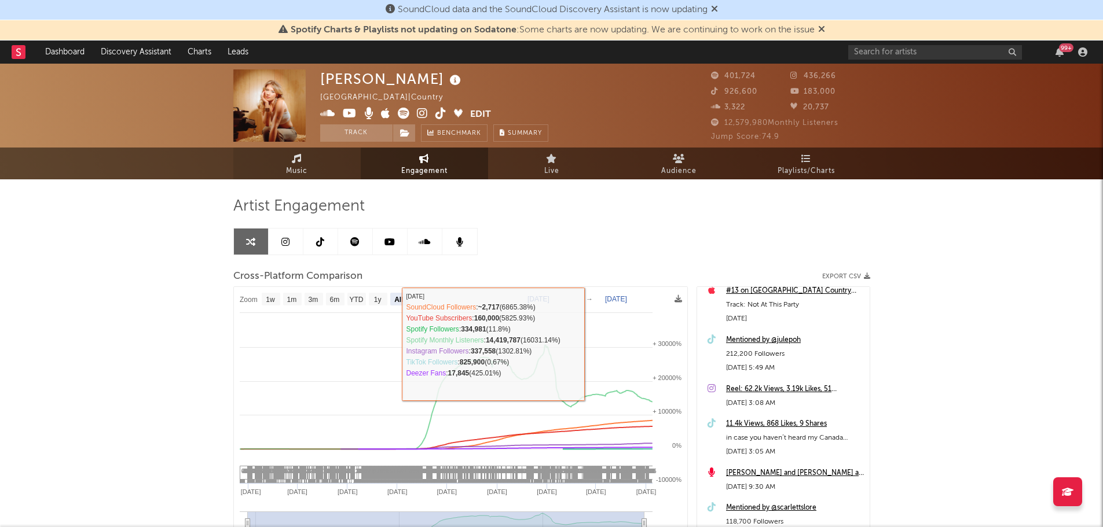
click at [302, 167] on span "Music" at bounding box center [296, 171] width 21 height 14
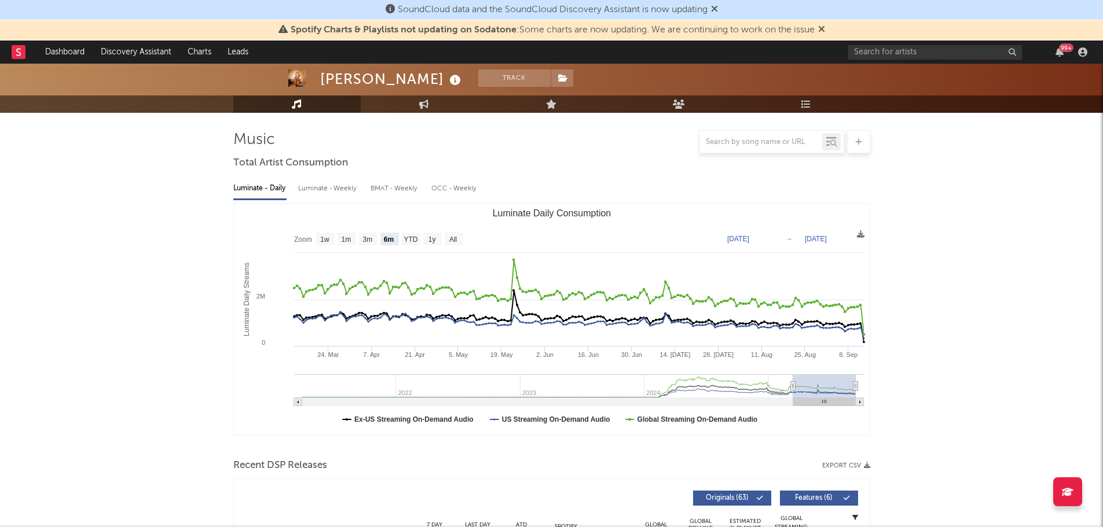
scroll to position [116, 0]
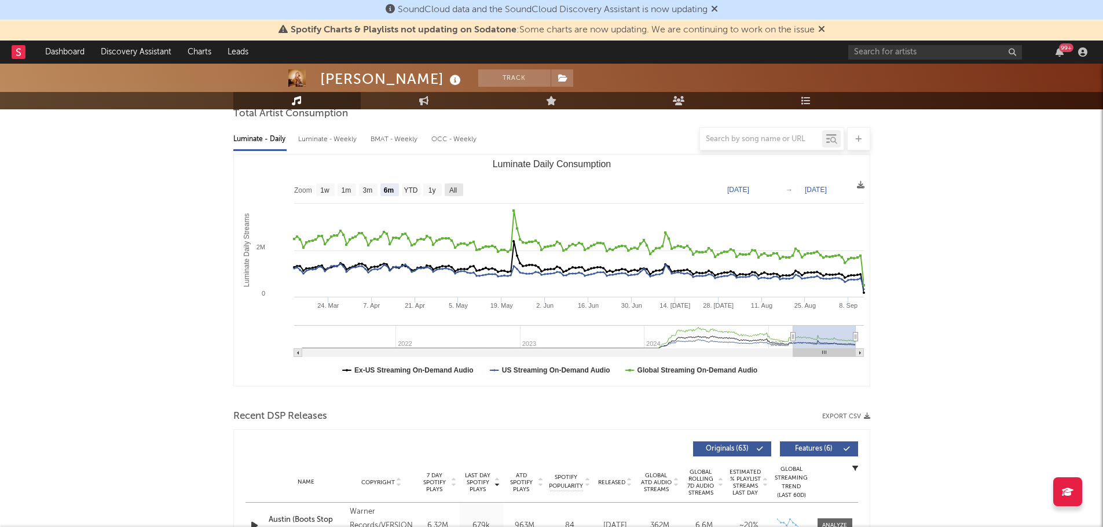
click at [458, 185] on g "All" at bounding box center [454, 190] width 19 height 13
select select "All"
type input "2021-03-31"
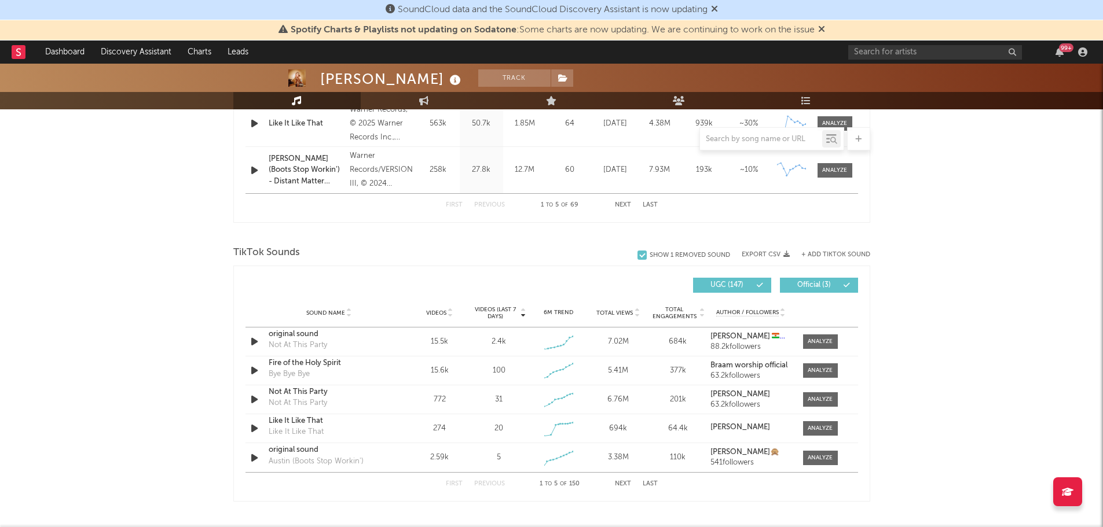
scroll to position [637, 0]
